Goal: Information Seeking & Learning: Check status

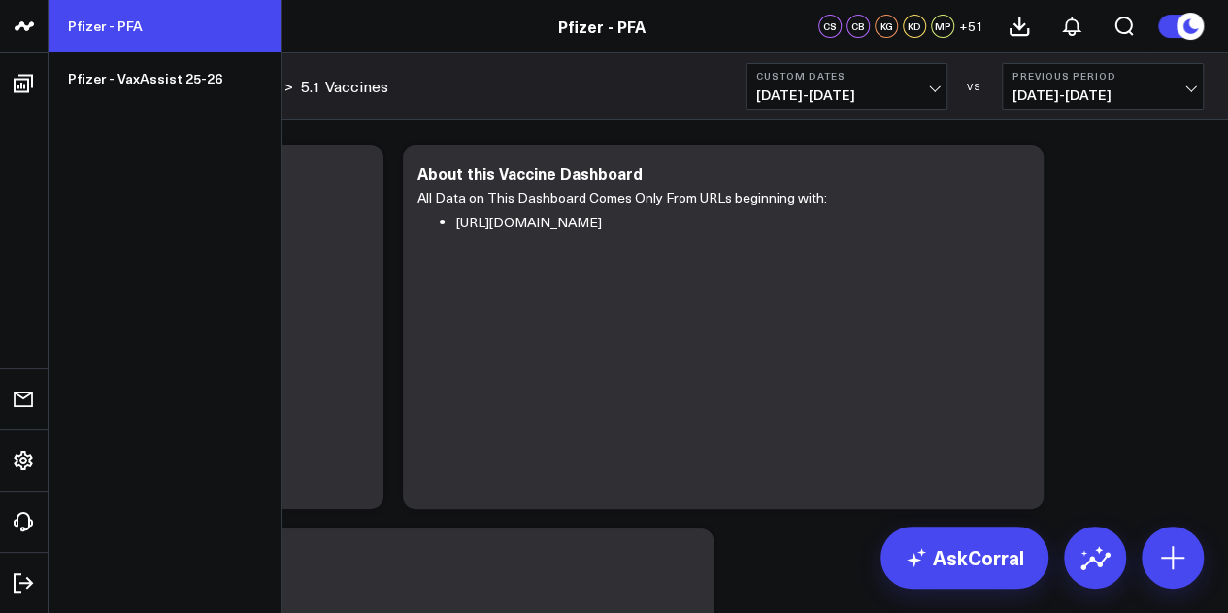
click at [120, 33] on link "Pfizer - PFA" at bounding box center [165, 26] width 232 height 52
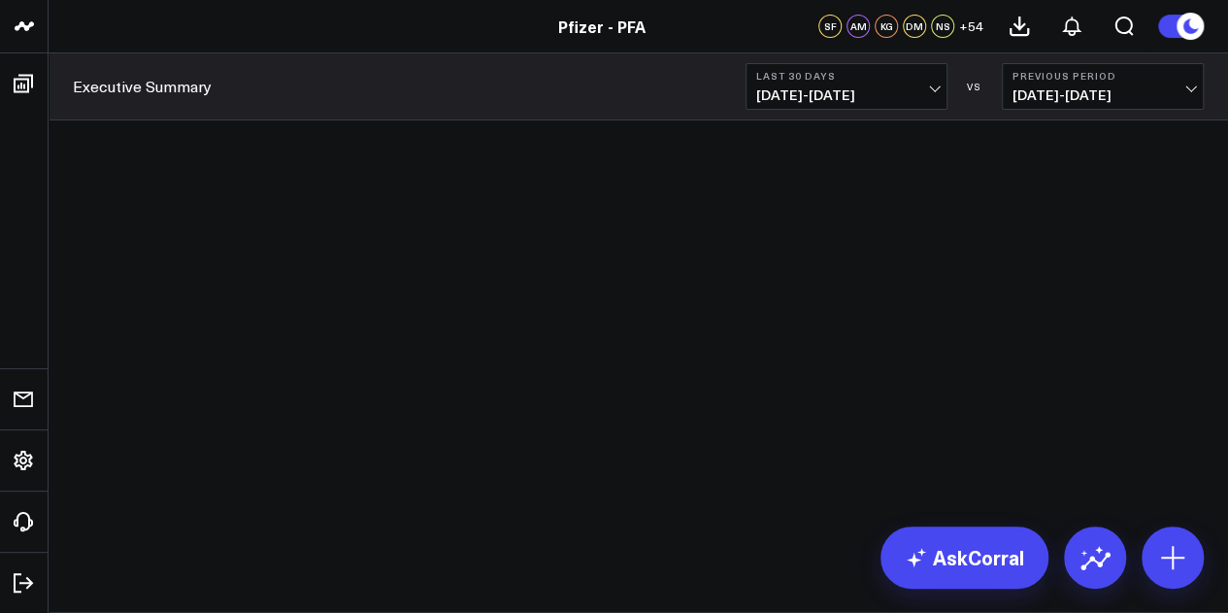
click at [921, 87] on span "[DATE] - [DATE]" at bounding box center [846, 95] width 181 height 16
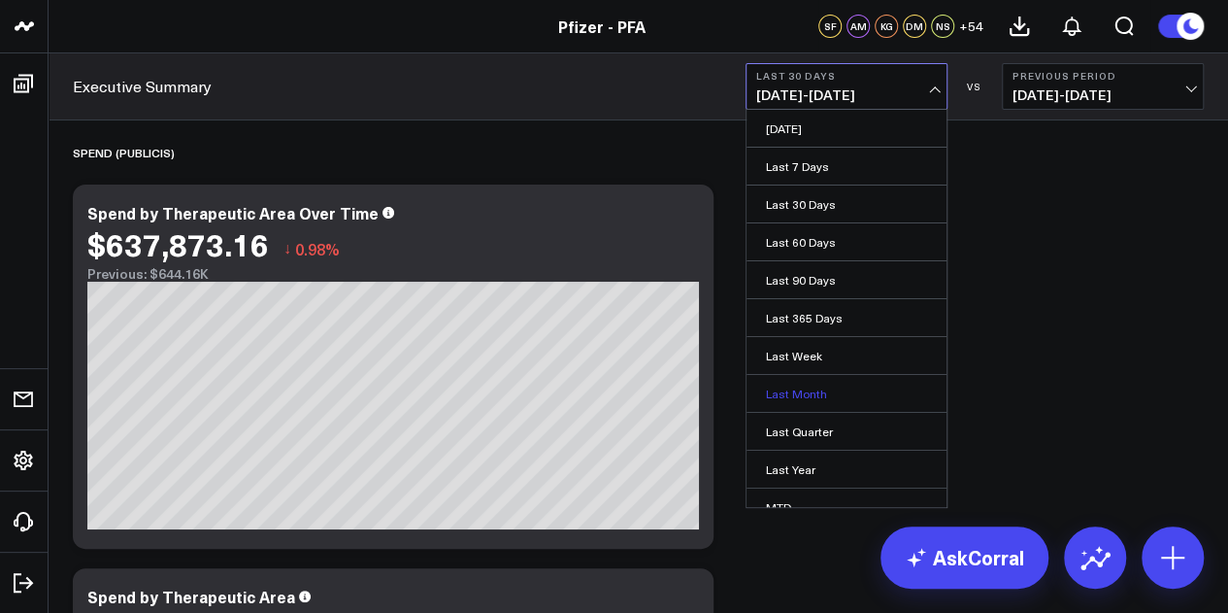
scroll to position [126, 0]
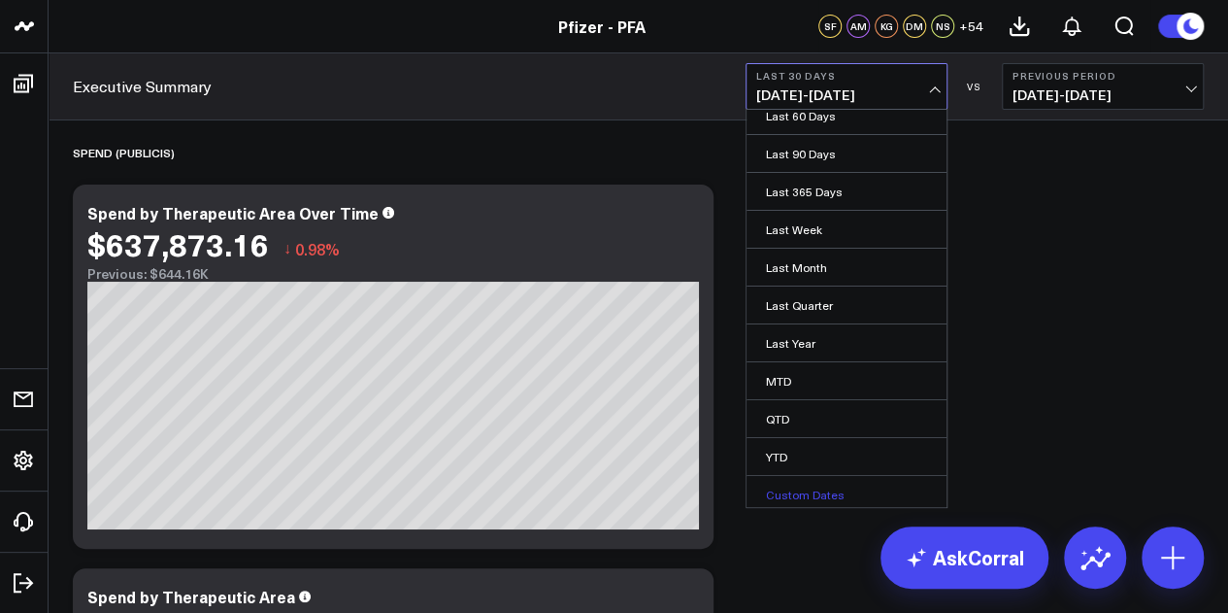
click at [804, 495] on link "Custom Dates" at bounding box center [847, 494] width 200 height 37
select select "9"
select select "2025"
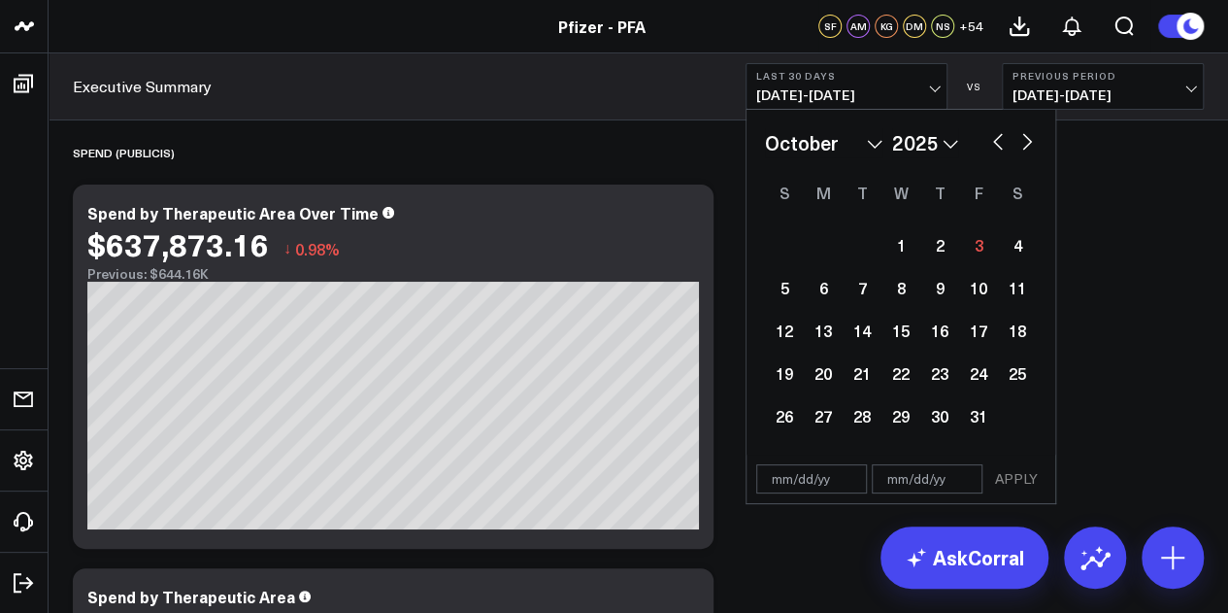
click at [1000, 149] on button "button" at bounding box center [997, 139] width 19 height 23
select select "8"
select select "2025"
click at [939, 382] on div "25" at bounding box center [939, 372] width 39 height 39
type input "[DATE]"
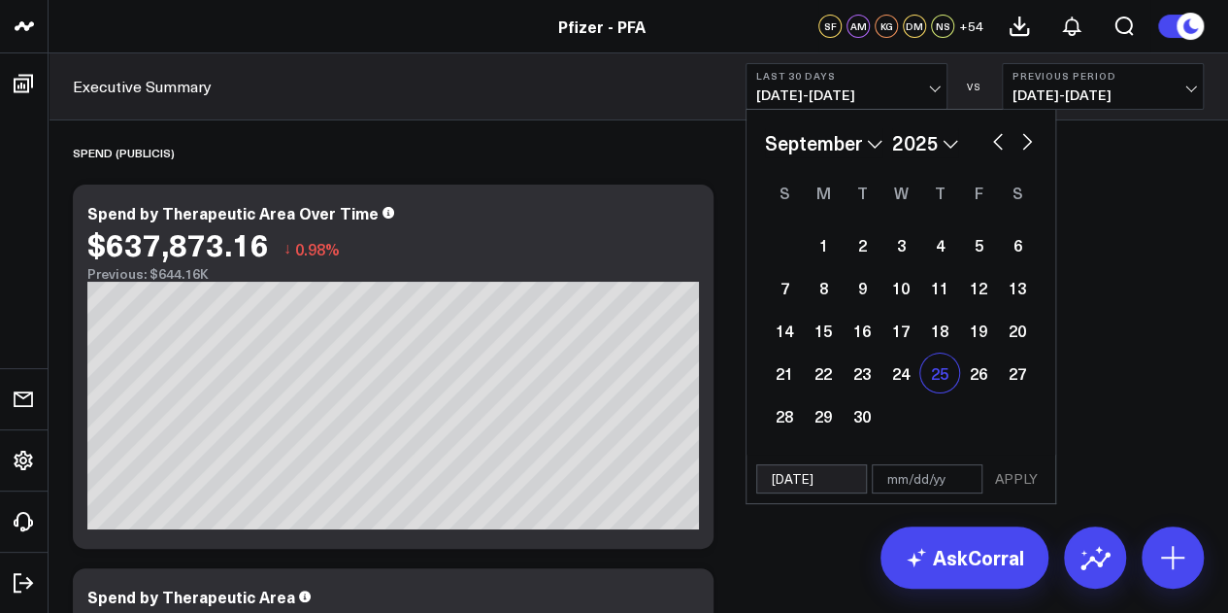
select select "8"
select select "2025"
click at [1027, 150] on button "button" at bounding box center [1026, 139] width 19 height 23
select select "9"
select select "2025"
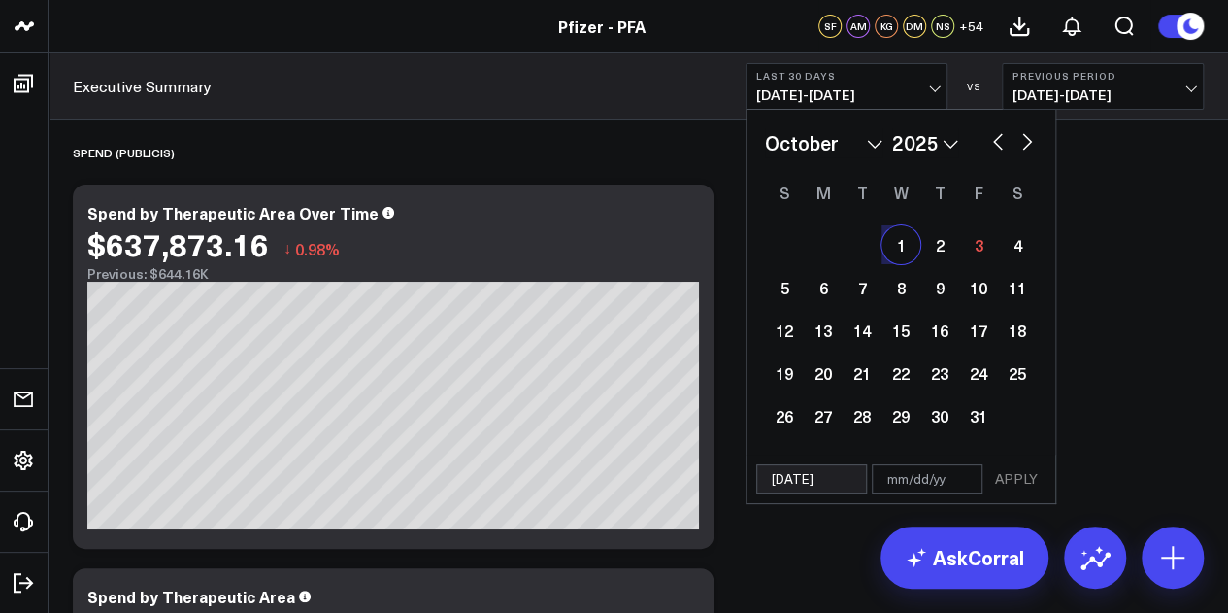
click at [909, 254] on div "1" at bounding box center [900, 244] width 39 height 39
type input "[DATE]"
select select "9"
select select "2025"
click at [1022, 475] on button "APPLY" at bounding box center [1016, 478] width 58 height 29
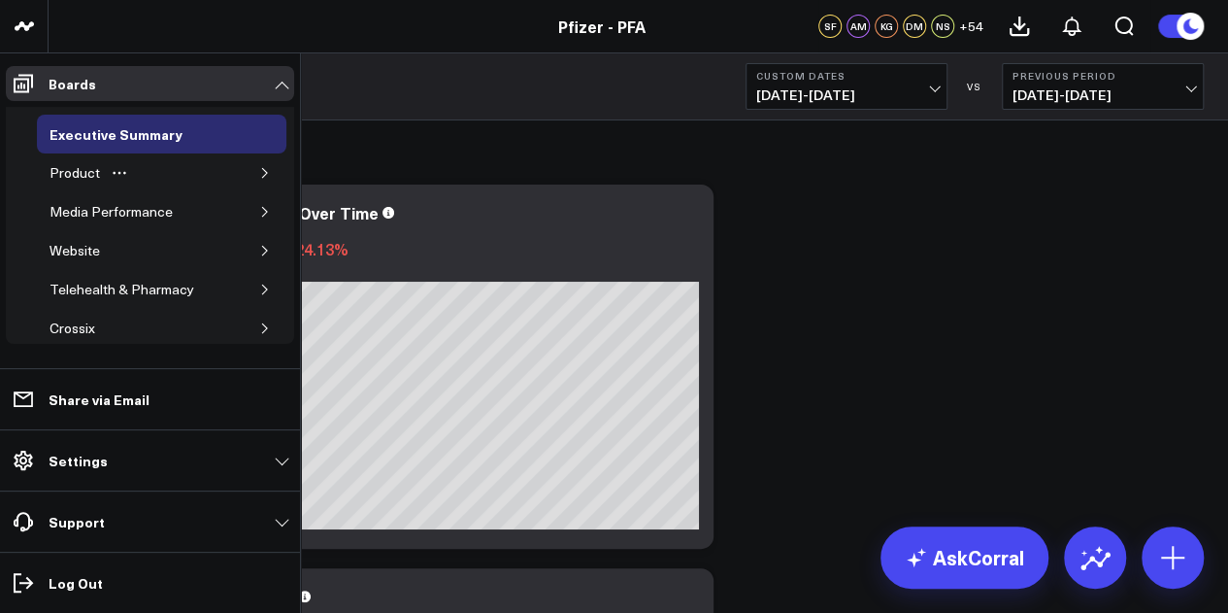
click at [259, 170] on icon "button" at bounding box center [265, 173] width 12 height 12
click at [250, 211] on icon "button" at bounding box center [252, 212] width 5 height 10
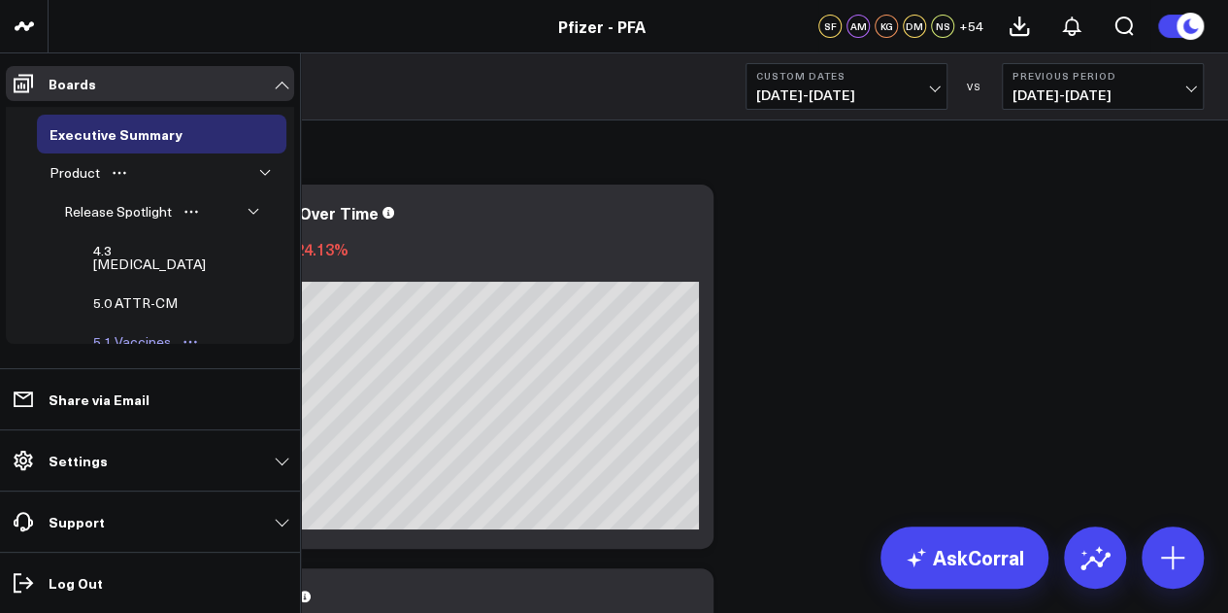
scroll to position [40, 0]
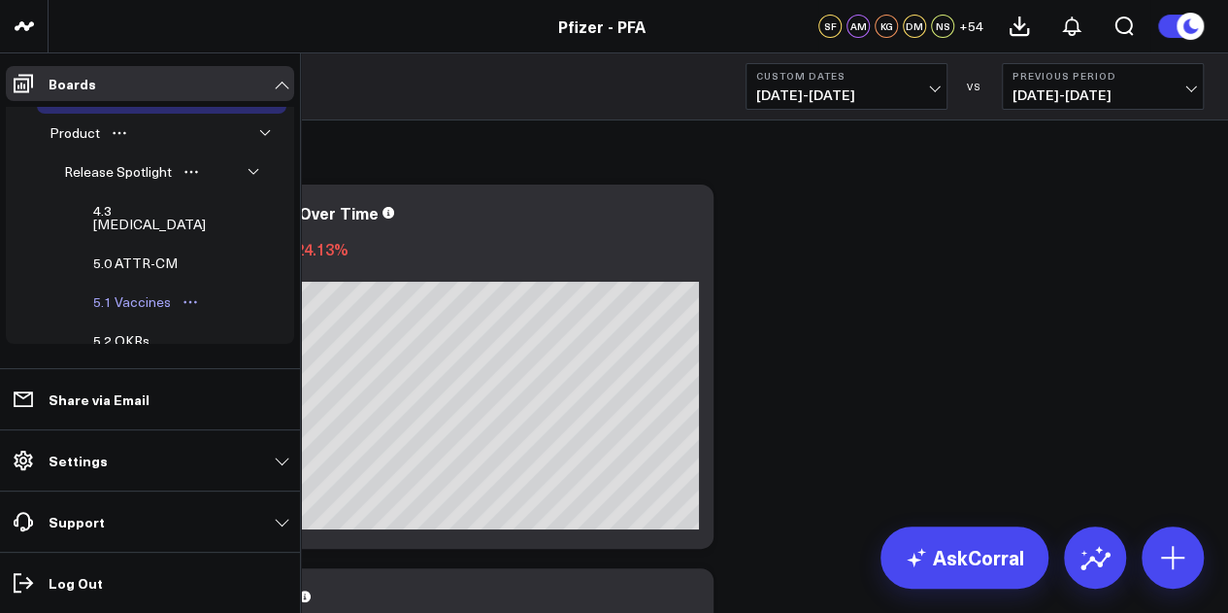
click at [146, 290] on div "5.1 Vaccines" at bounding box center [131, 301] width 87 height 23
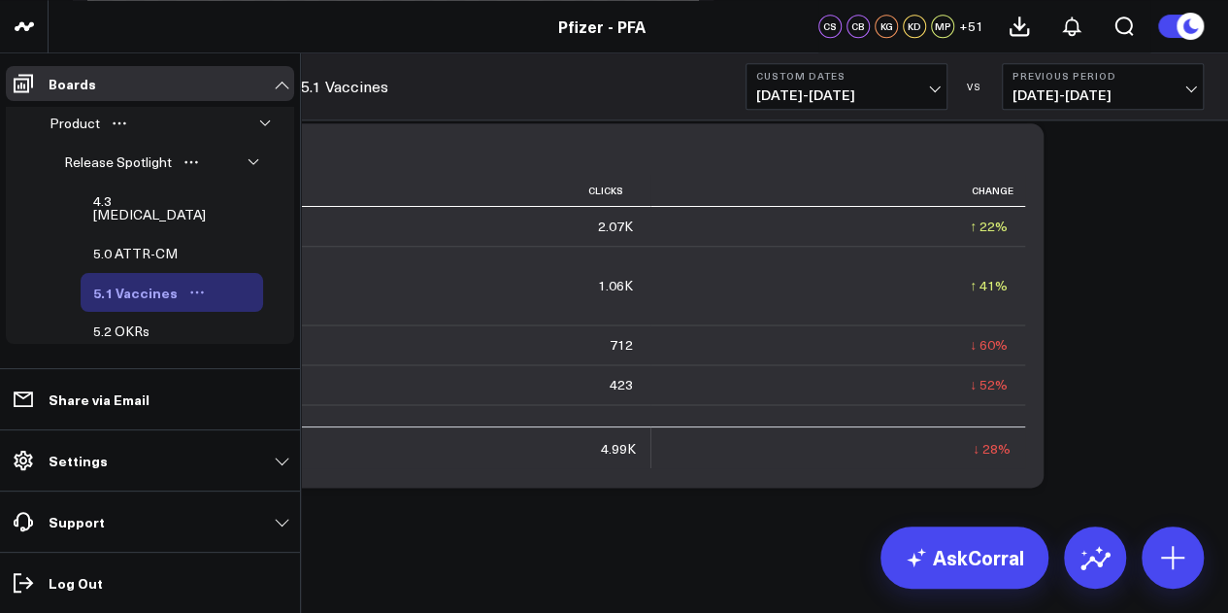
scroll to position [25, 0]
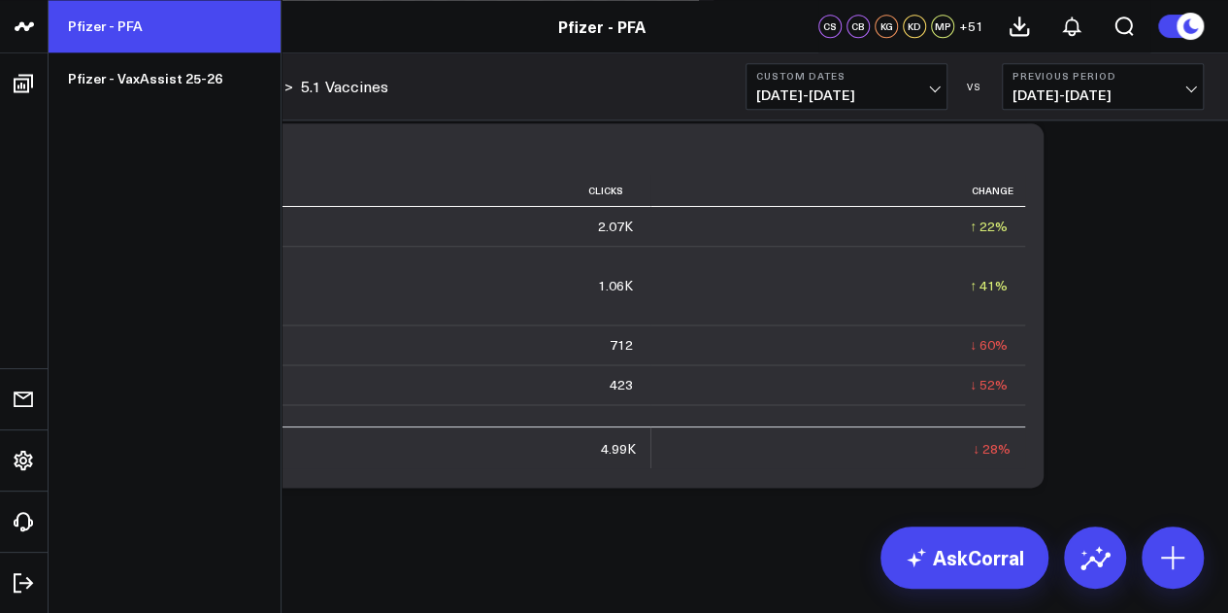
click at [129, 30] on link "Pfizer - PFA" at bounding box center [165, 26] width 232 height 52
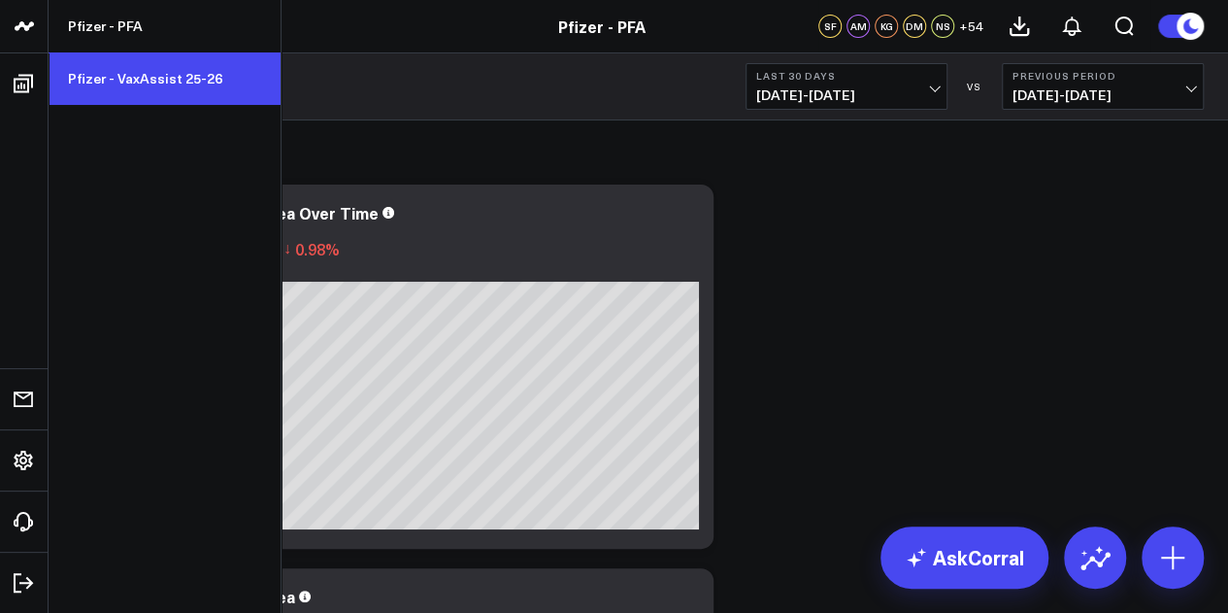
click at [126, 79] on link "Pfizer - VaxAssist 25-26" at bounding box center [165, 78] width 232 height 52
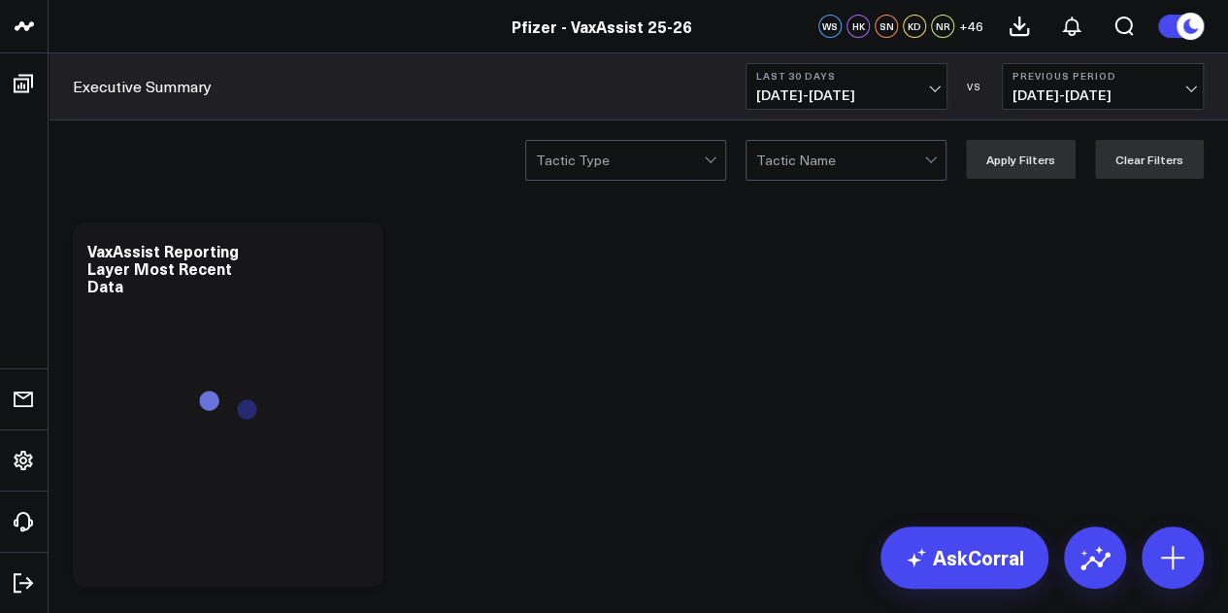
click at [865, 92] on span "[DATE] - [DATE]" at bounding box center [846, 95] width 181 height 16
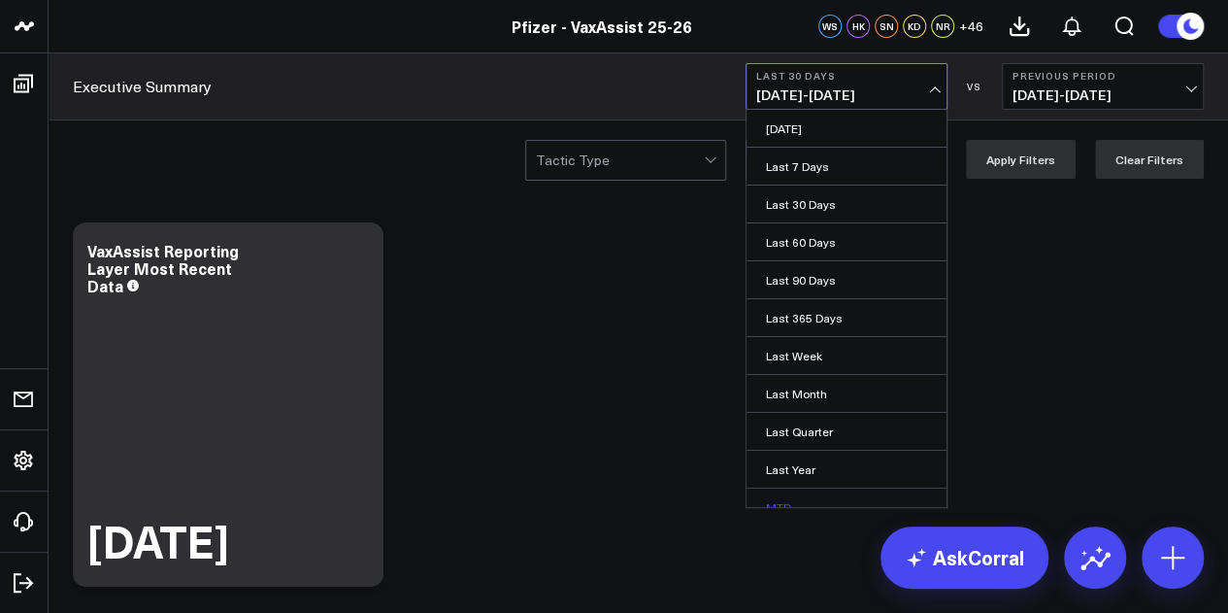
scroll to position [126, 0]
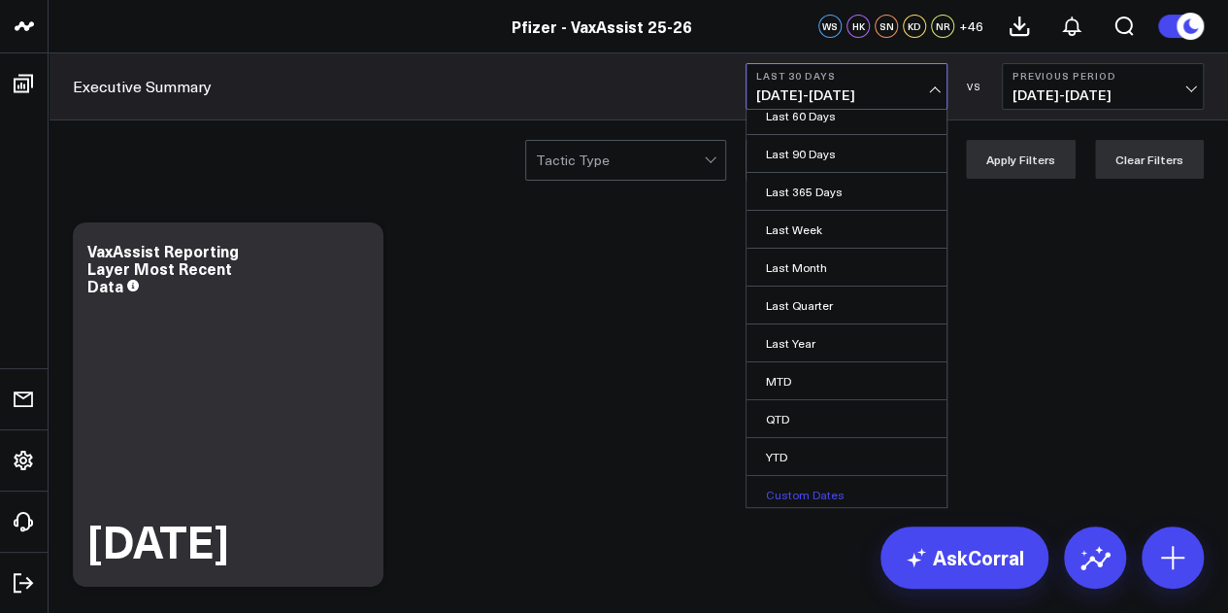
click at [814, 484] on link "Custom Dates" at bounding box center [847, 494] width 200 height 37
select select "9"
select select "2025"
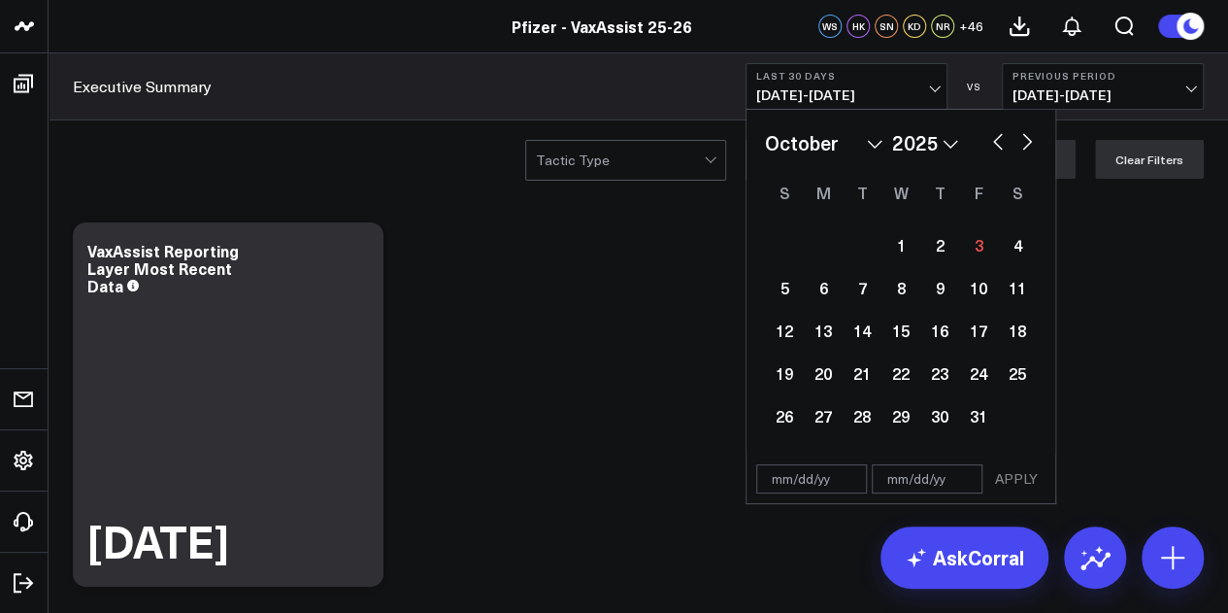
click at [996, 141] on button "button" at bounding box center [997, 139] width 19 height 23
select select "8"
select select "2025"
click at [934, 376] on div "25" at bounding box center [939, 372] width 39 height 39
type input "[DATE]"
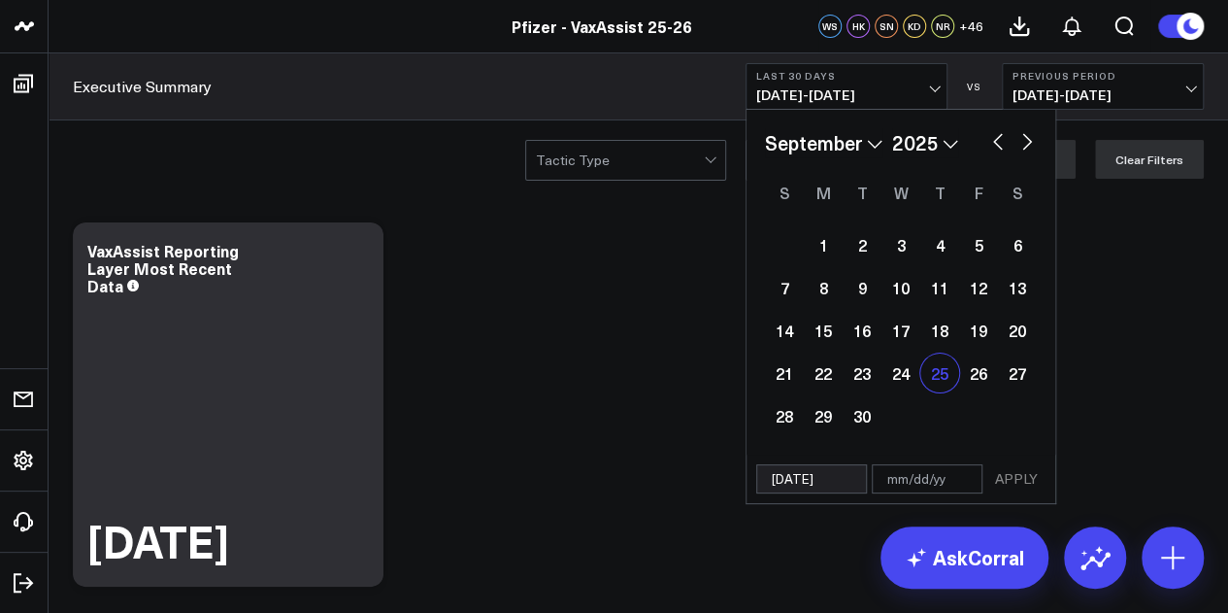
select select "8"
select select "2025"
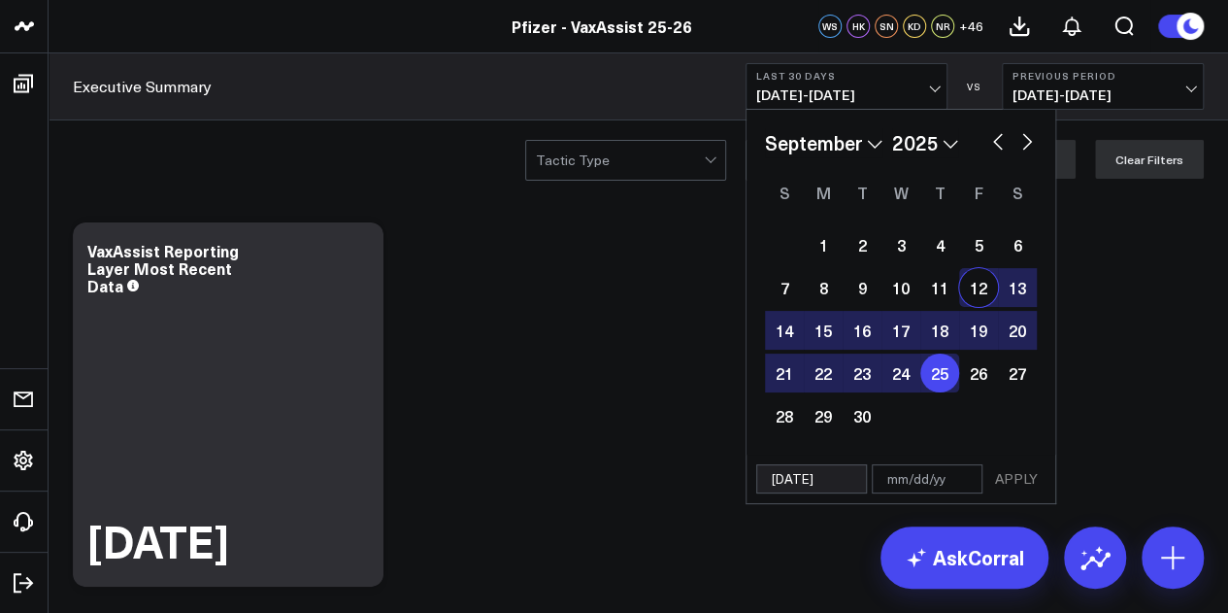
click at [1029, 140] on button "button" at bounding box center [1026, 139] width 19 height 23
select select "9"
select select "2025"
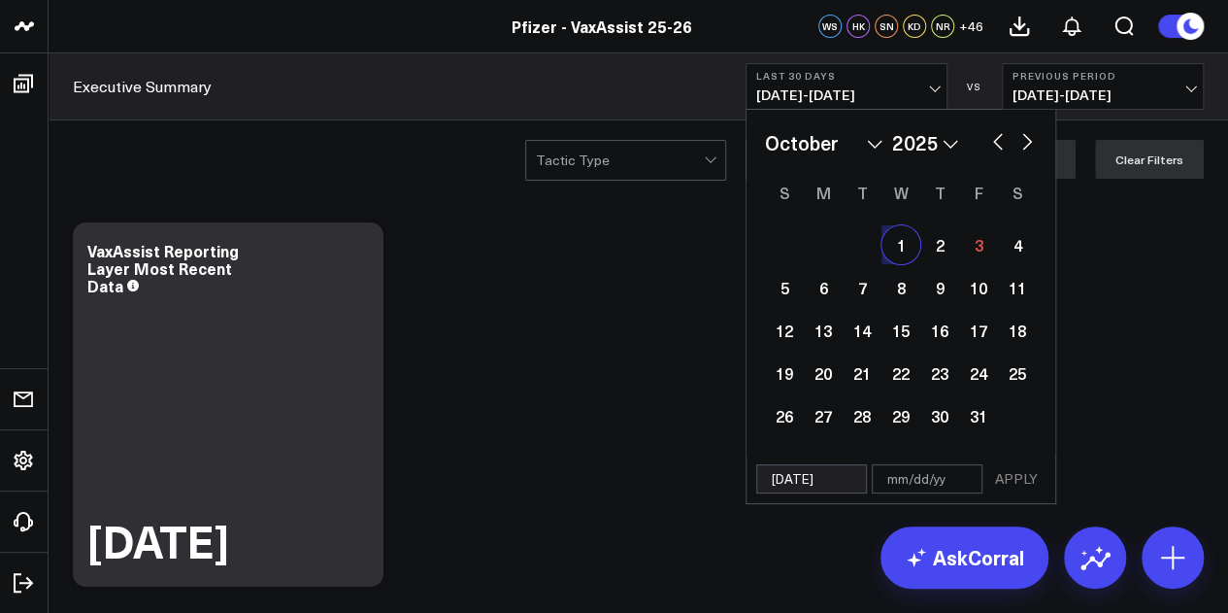
click at [907, 244] on div "1" at bounding box center [900, 244] width 39 height 39
type input "[DATE]"
select select "9"
select select "2025"
click at [1019, 481] on button "APPLY" at bounding box center [1016, 478] width 58 height 29
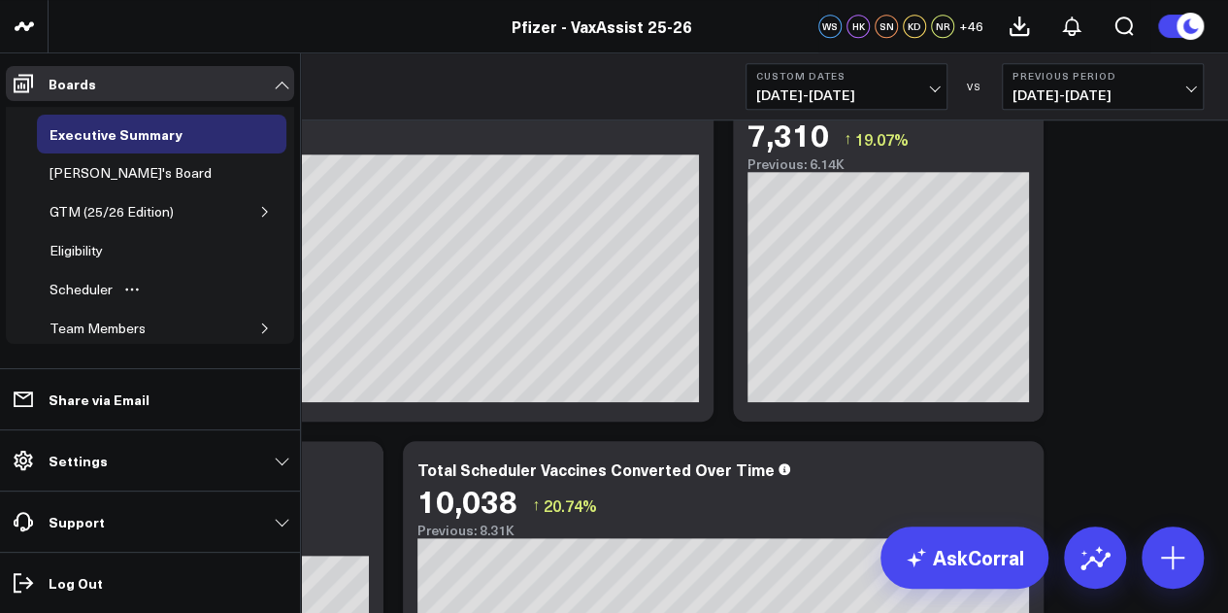
scroll to position [161, 0]
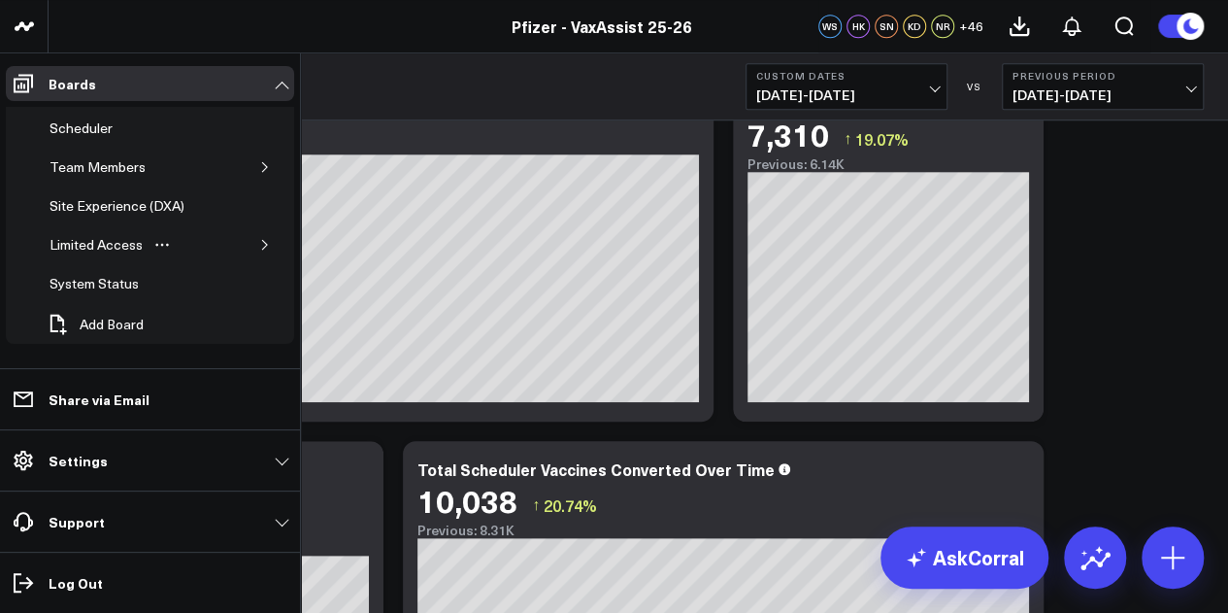
click at [262, 240] on icon "button" at bounding box center [264, 245] width 5 height 10
click at [159, 284] on div "PFA - Cross Domain" at bounding box center [125, 283] width 132 height 23
